Goal: Information Seeking & Learning: Learn about a topic

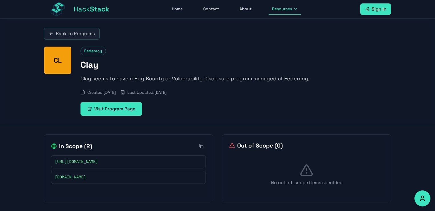
click at [51, 32] on icon at bounding box center [51, 33] width 5 height 5
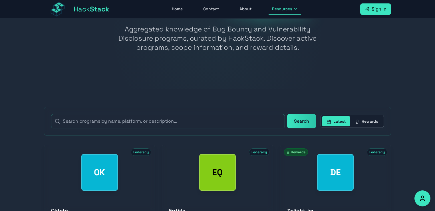
scroll to position [41, 0]
click at [368, 120] on button "Rewards" at bounding box center [366, 121] width 32 height 10
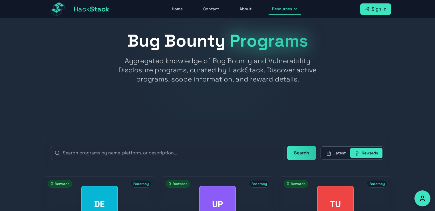
scroll to position [0, 0]
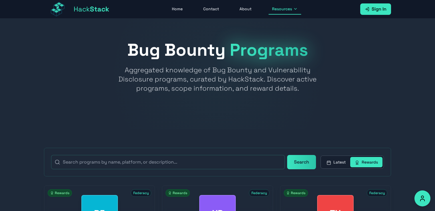
click at [336, 162] on button "Latest" at bounding box center [336, 162] width 28 height 10
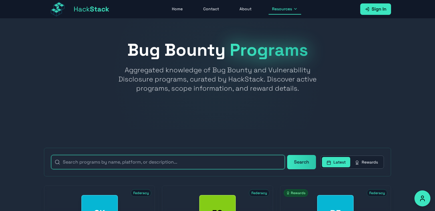
click at [95, 159] on input "text" at bounding box center [168, 162] width 234 height 14
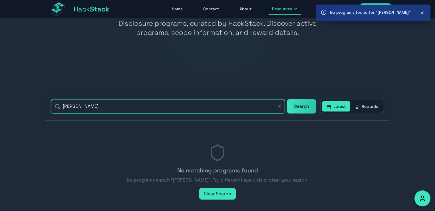
scroll to position [57, 0]
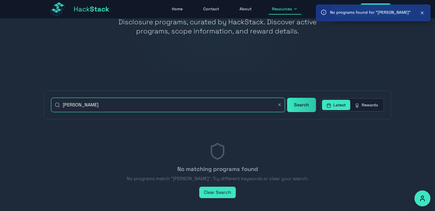
type input "sale"
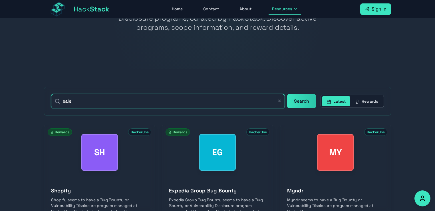
scroll to position [43, 0]
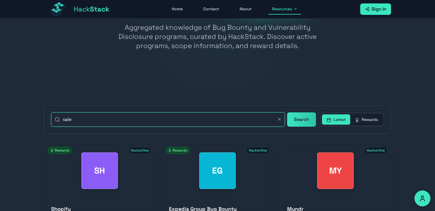
click at [77, 117] on input "sale" at bounding box center [168, 119] width 234 height 14
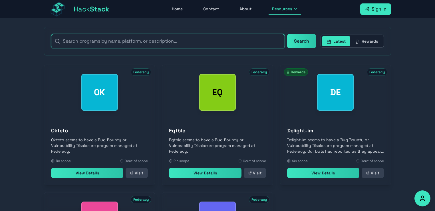
scroll to position [115, 0]
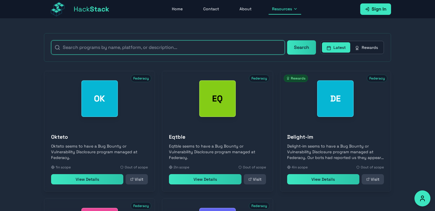
click at [77, 47] on input "text" at bounding box center [168, 47] width 234 height 14
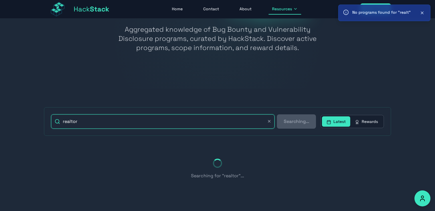
scroll to position [76, 0]
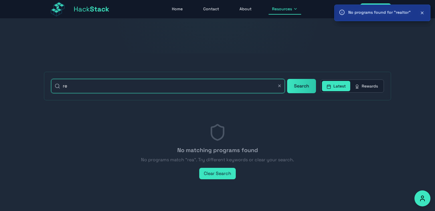
type input "r"
type input "z"
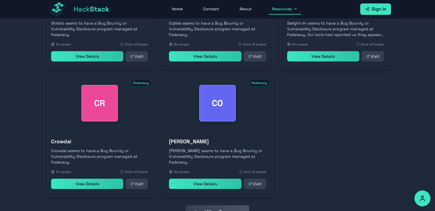
scroll to position [257, 0]
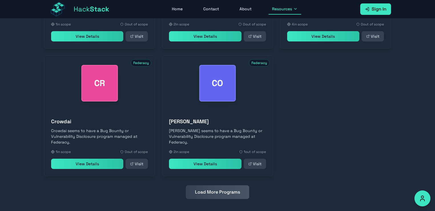
click at [222, 190] on button "Load More Programs" at bounding box center [217, 192] width 63 height 14
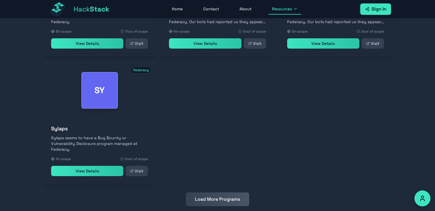
scroll to position [506, 0]
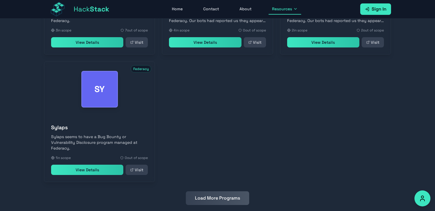
click at [213, 191] on button "Load More Programs" at bounding box center [217, 198] width 63 height 14
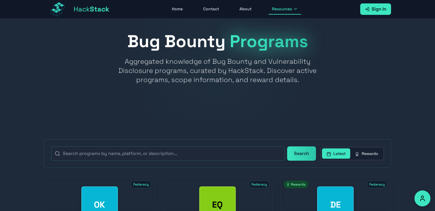
scroll to position [0, 0]
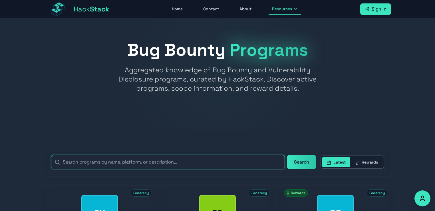
click at [107, 160] on input "text" at bounding box center [168, 162] width 234 height 14
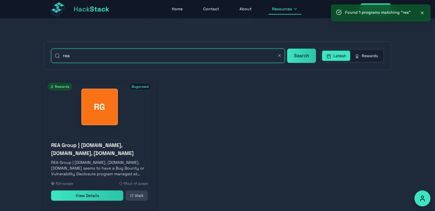
scroll to position [114, 0]
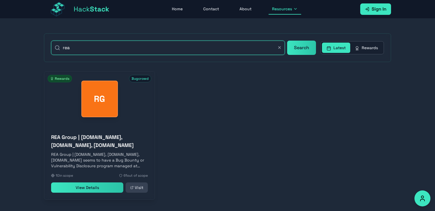
type input "rea"
click at [91, 192] on link "View Details" at bounding box center [87, 187] width 72 height 10
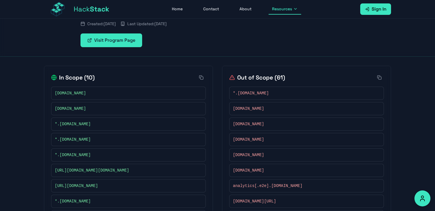
scroll to position [57, 0]
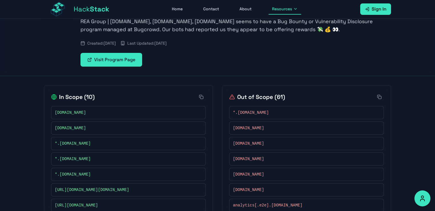
click at [105, 57] on link "Visit Program Page" at bounding box center [112, 60] width 62 height 14
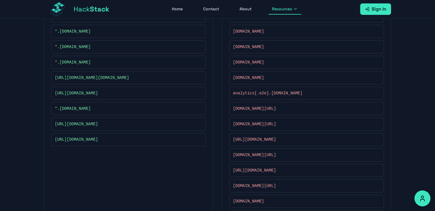
scroll to position [0, 0]
